Goal: Find specific page/section: Find specific page/section

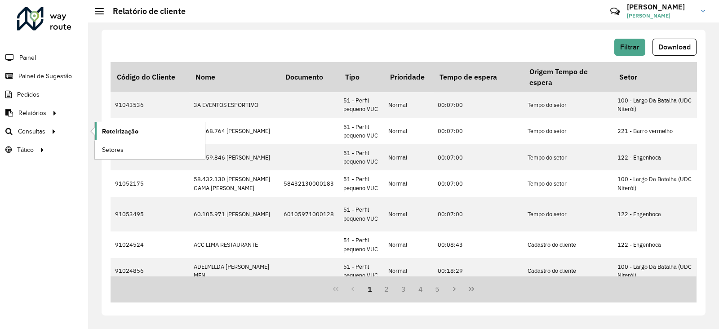
click at [124, 127] on span "Roteirização" at bounding box center [120, 131] width 36 height 9
click at [124, 128] on span "Roteirização" at bounding box center [120, 131] width 36 height 9
click at [39, 129] on span "Consultas" at bounding box center [32, 131] width 29 height 9
click at [117, 127] on span "Roteirização" at bounding box center [120, 131] width 36 height 9
click at [109, 149] on span "Setores" at bounding box center [113, 149] width 22 height 9
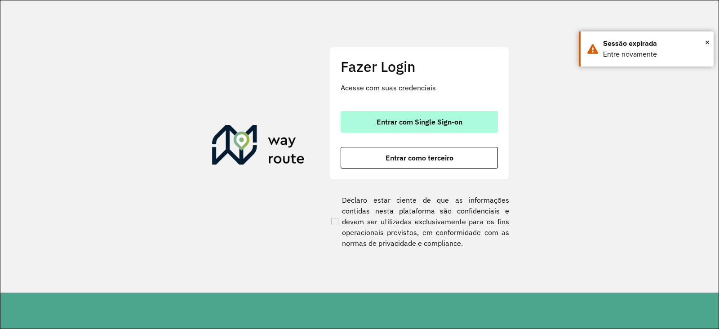
click at [394, 118] on span "Entrar com Single Sign-on" at bounding box center [420, 121] width 86 height 7
